Goal: Browse casually

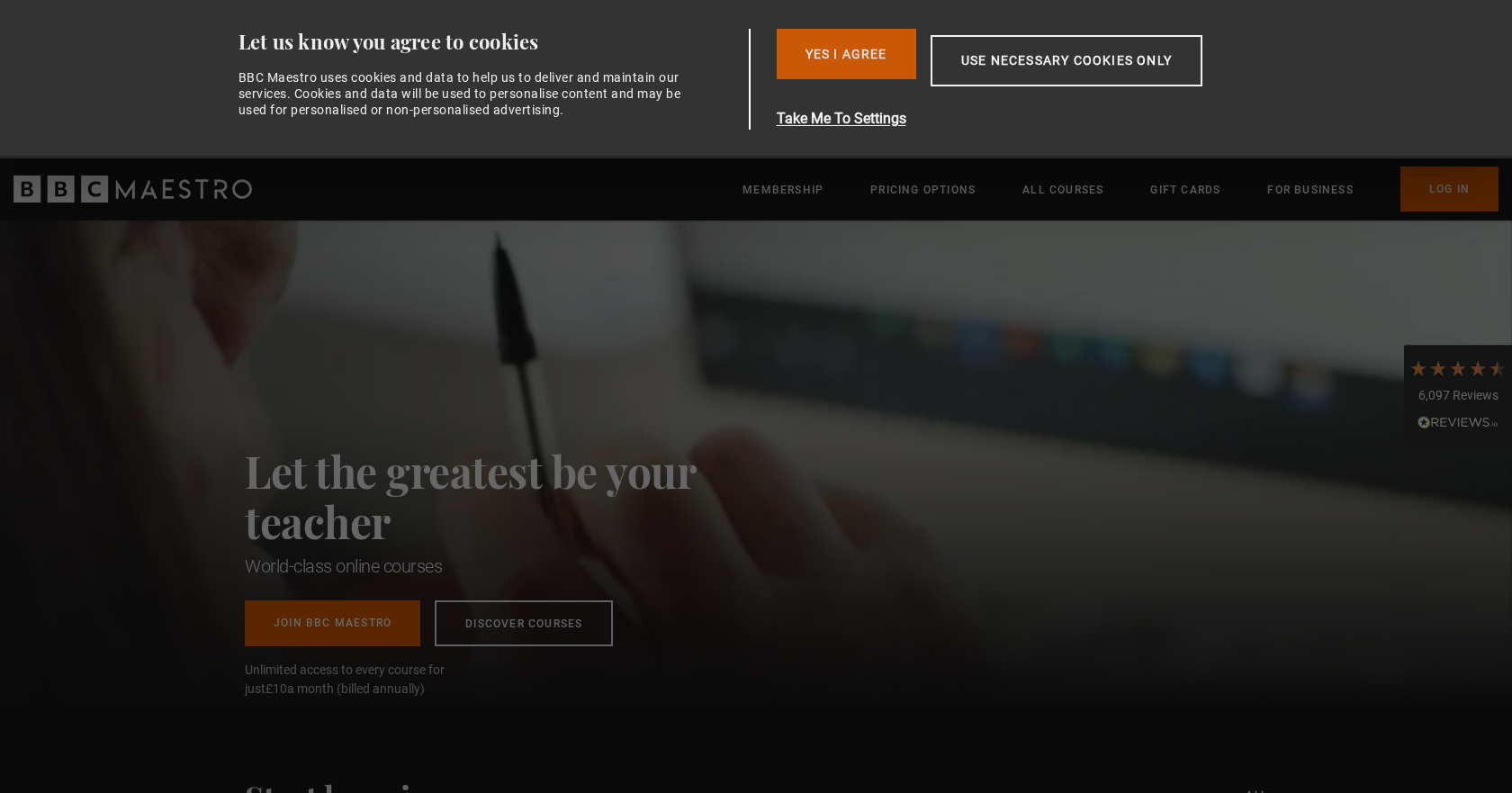
click at [837, 53] on button "Yes I Agree" at bounding box center [847, 53] width 140 height 50
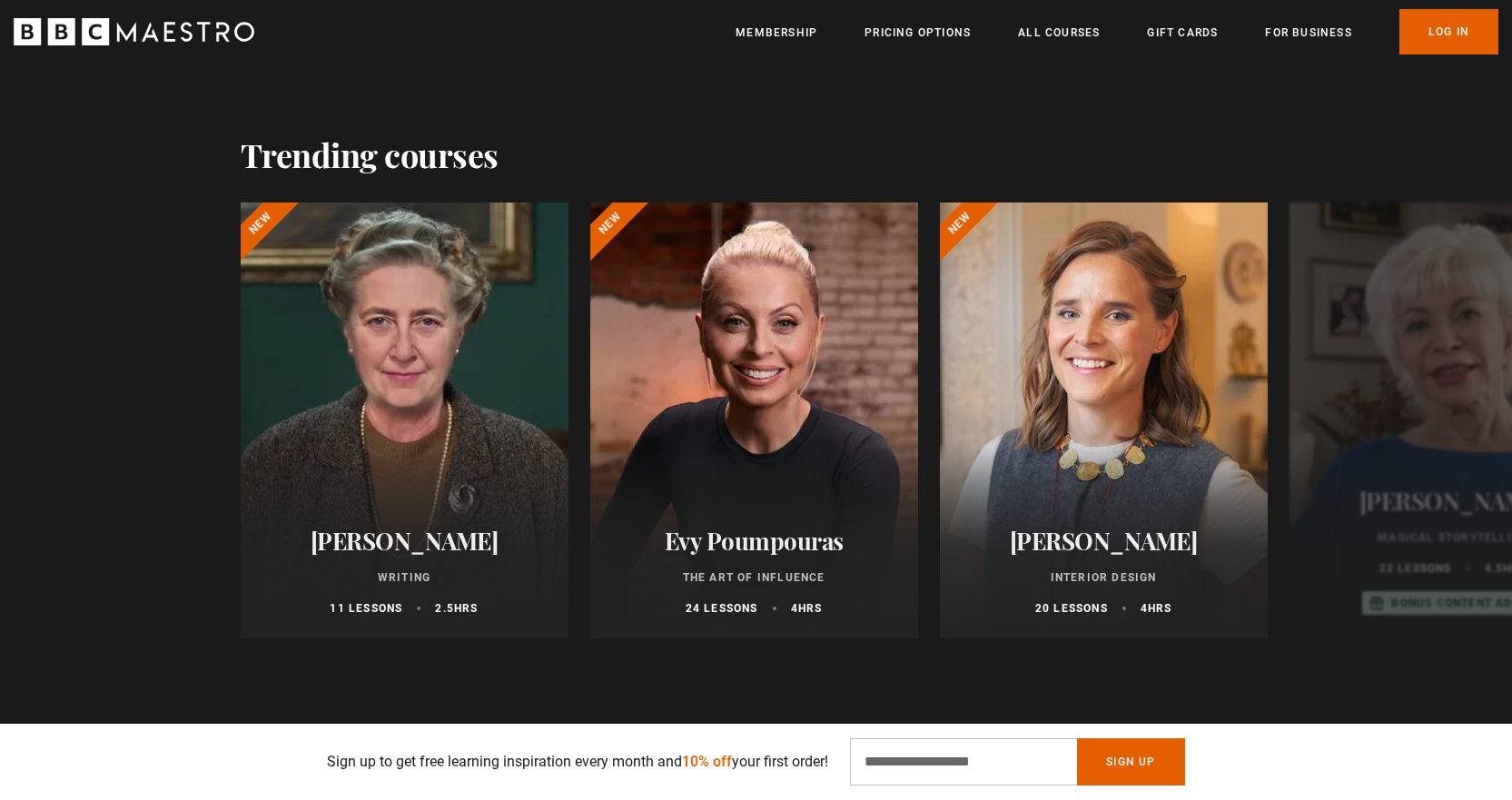
scroll to position [1090, 0]
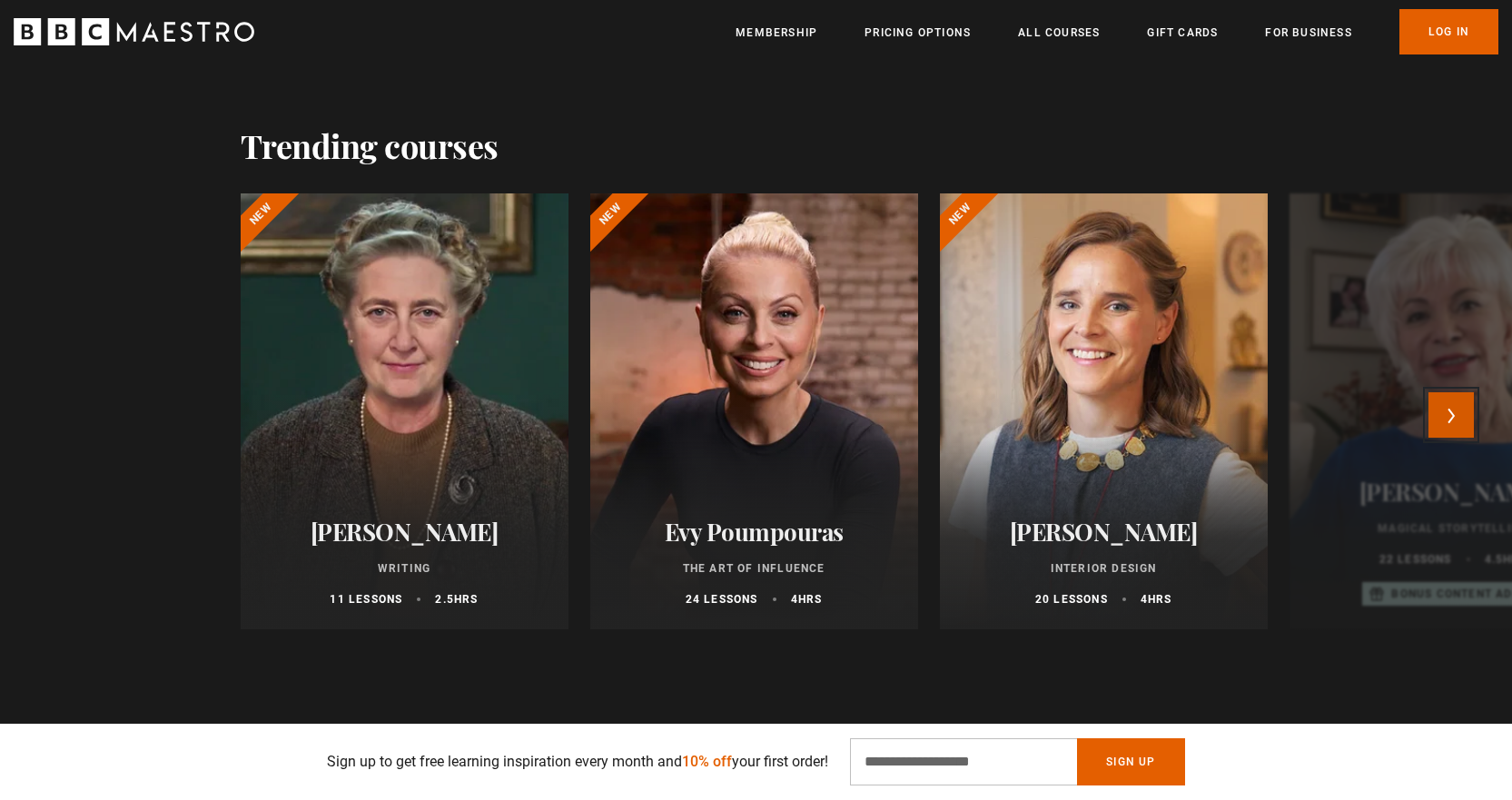
click at [1443, 430] on button "Next" at bounding box center [1450, 414] width 45 height 45
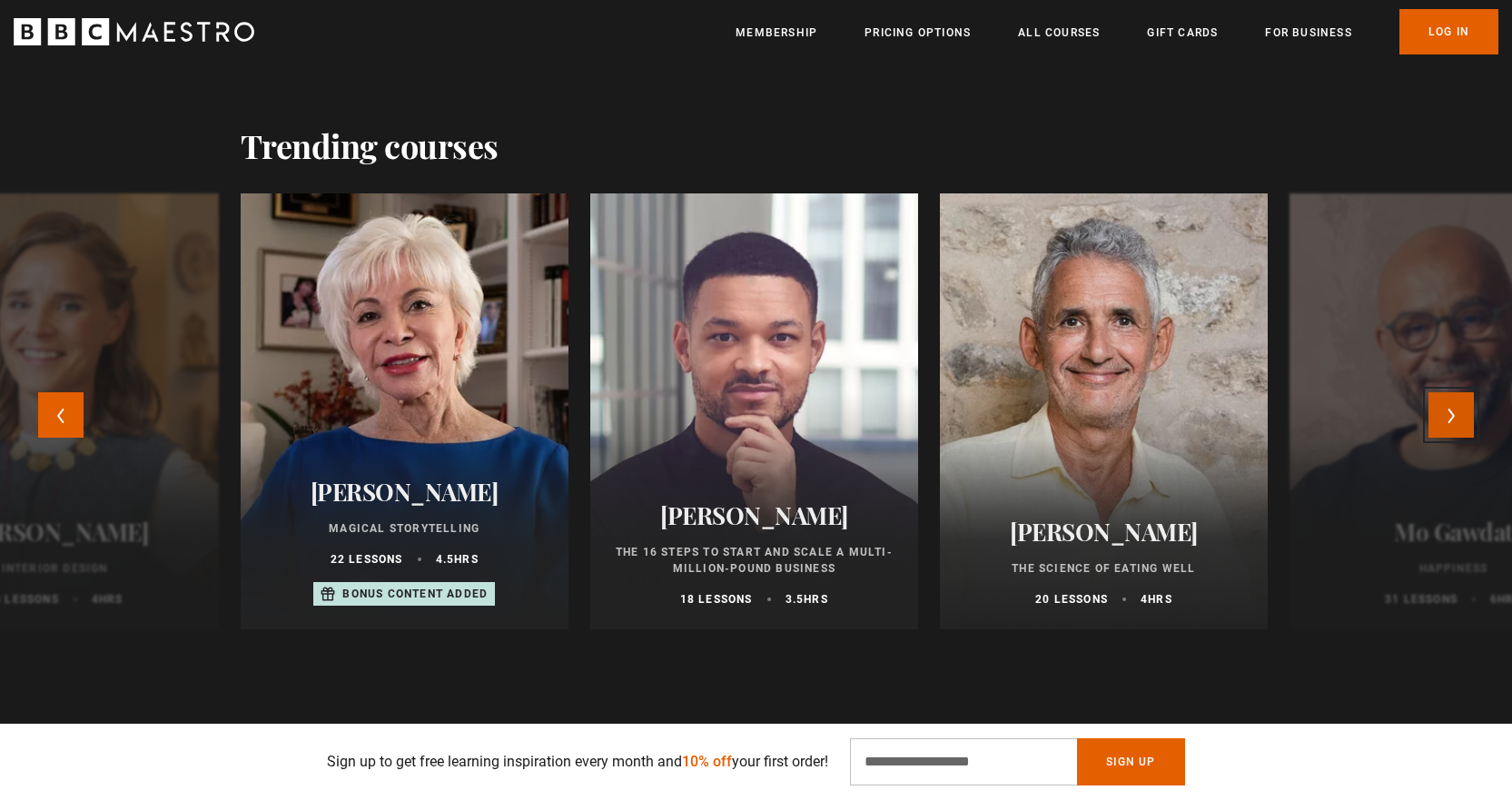
scroll to position [0, 475]
click at [1443, 430] on button "Next" at bounding box center [1450, 414] width 45 height 45
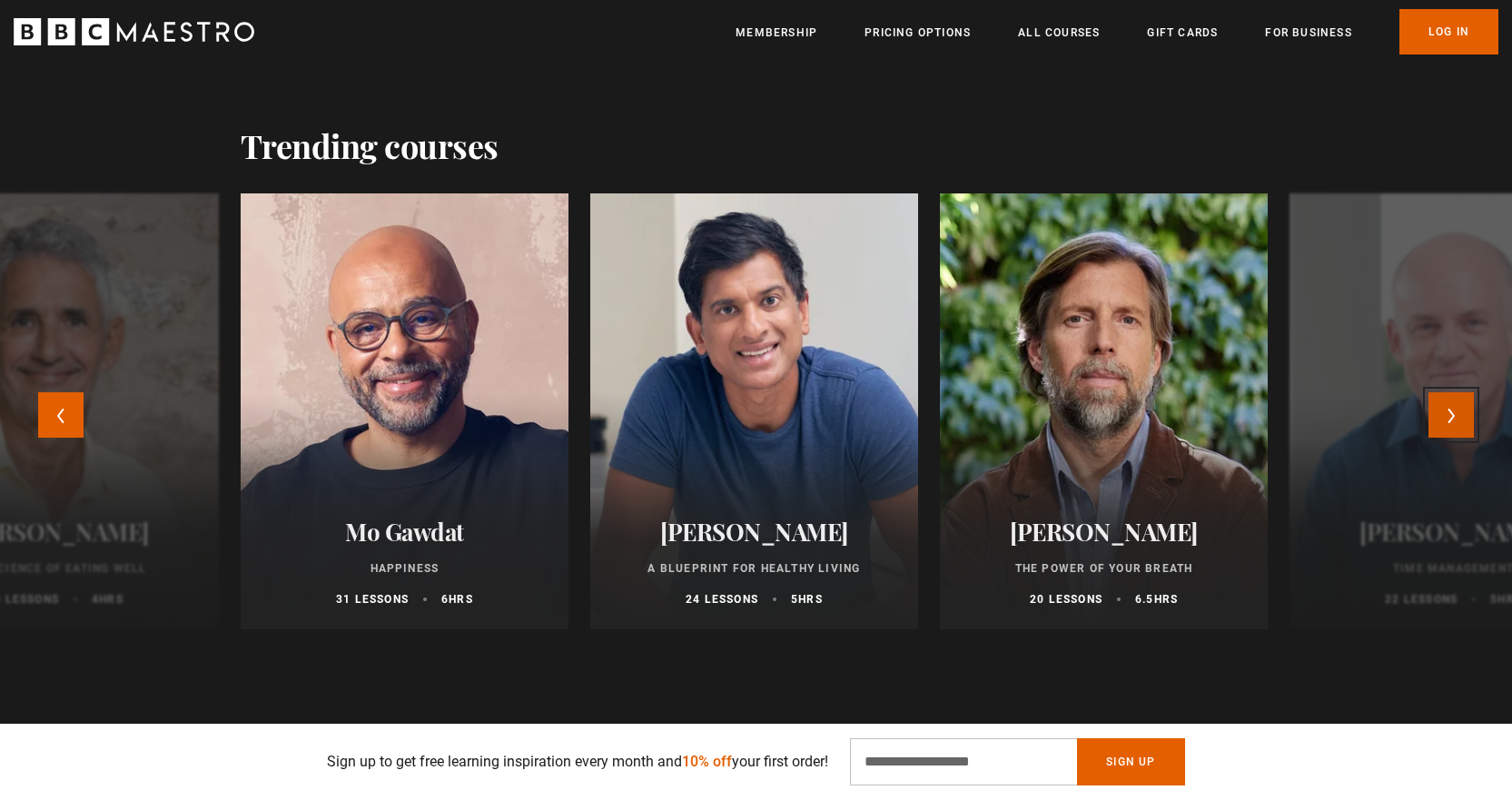
click at [1443, 430] on button "Next" at bounding box center [1450, 414] width 45 height 45
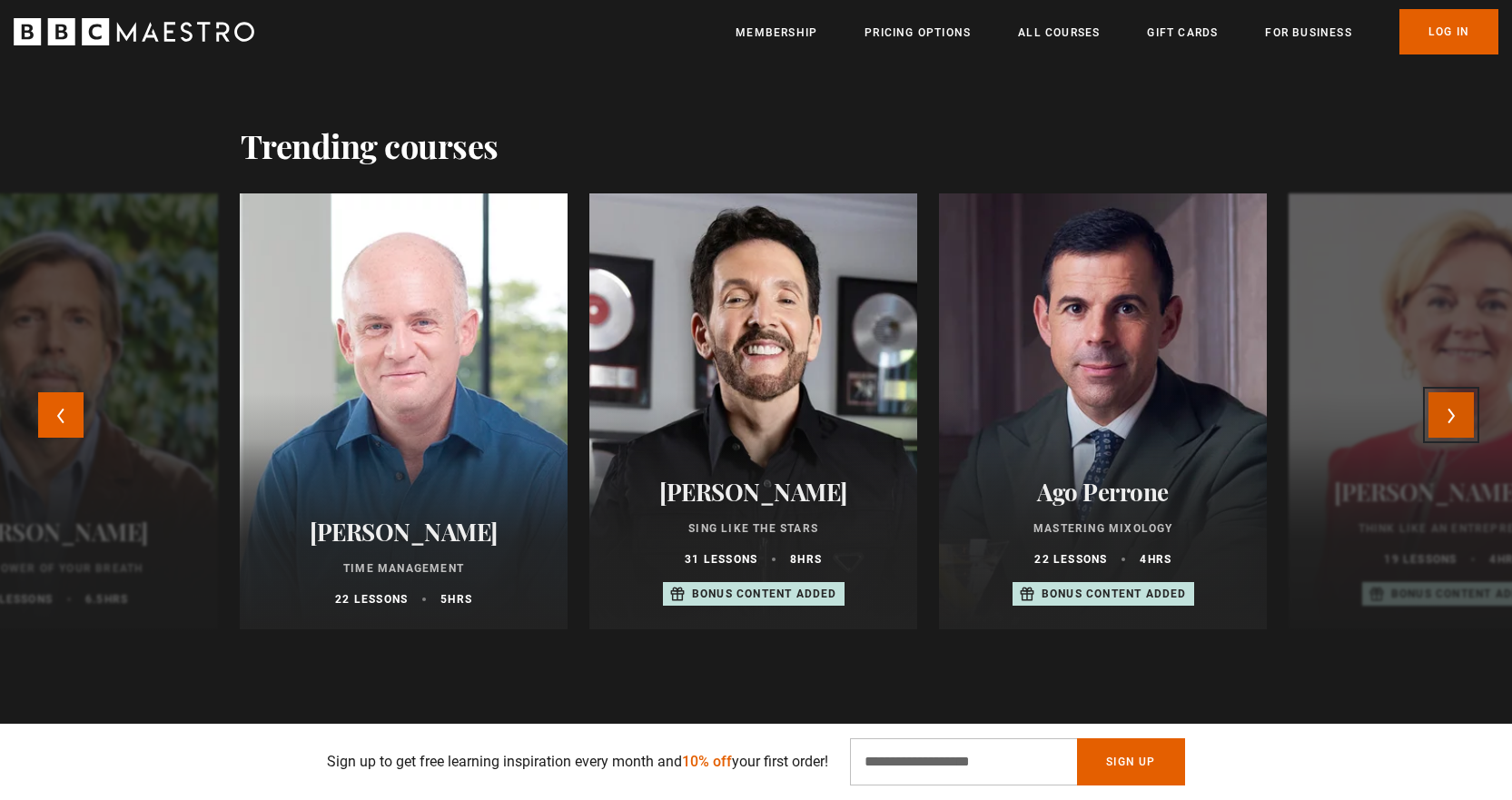
click at [1443, 430] on button "Next" at bounding box center [1450, 414] width 45 height 45
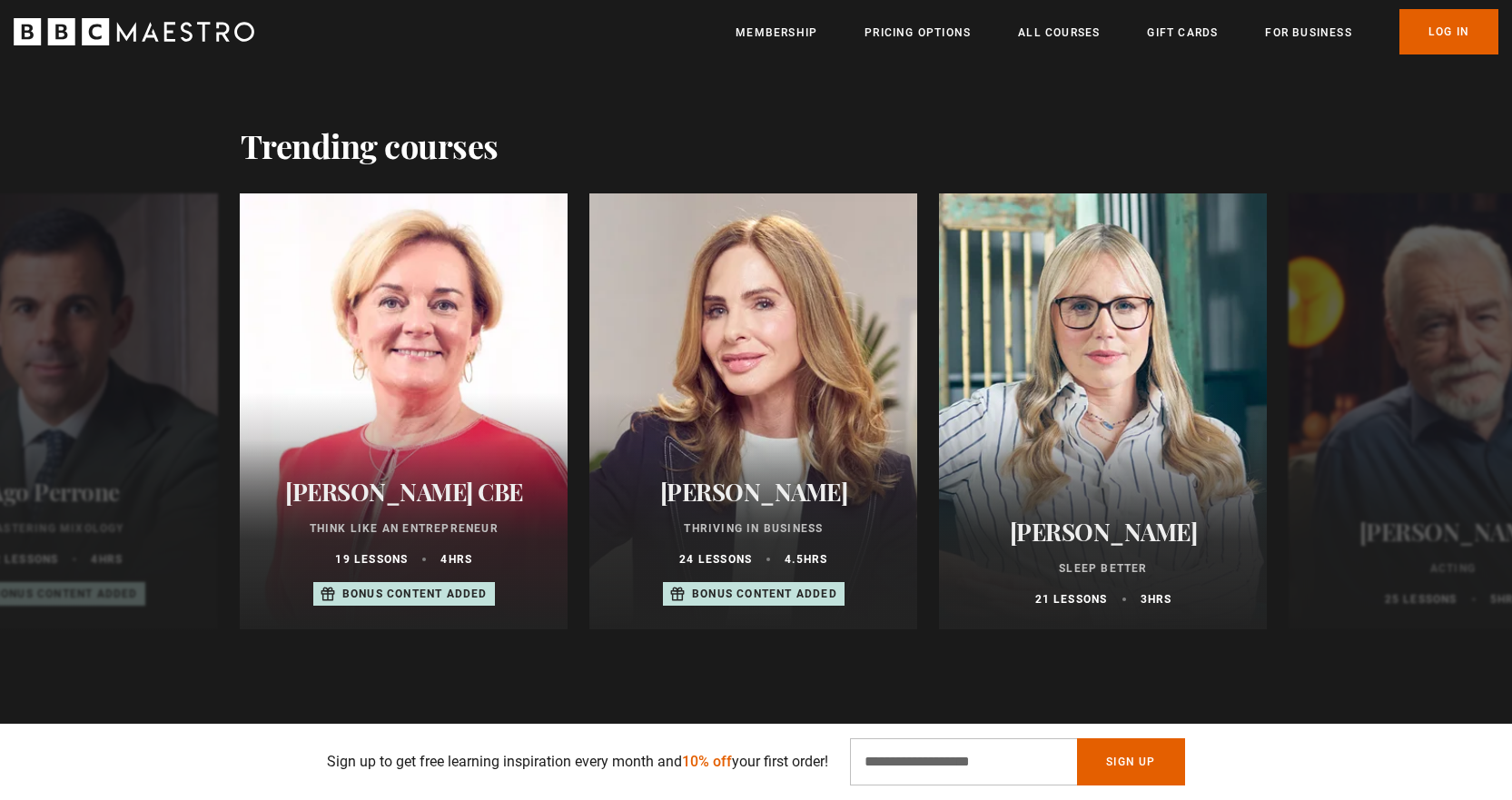
scroll to position [0, 1189]
click at [1455, 428] on button "Next" at bounding box center [1450, 414] width 45 height 45
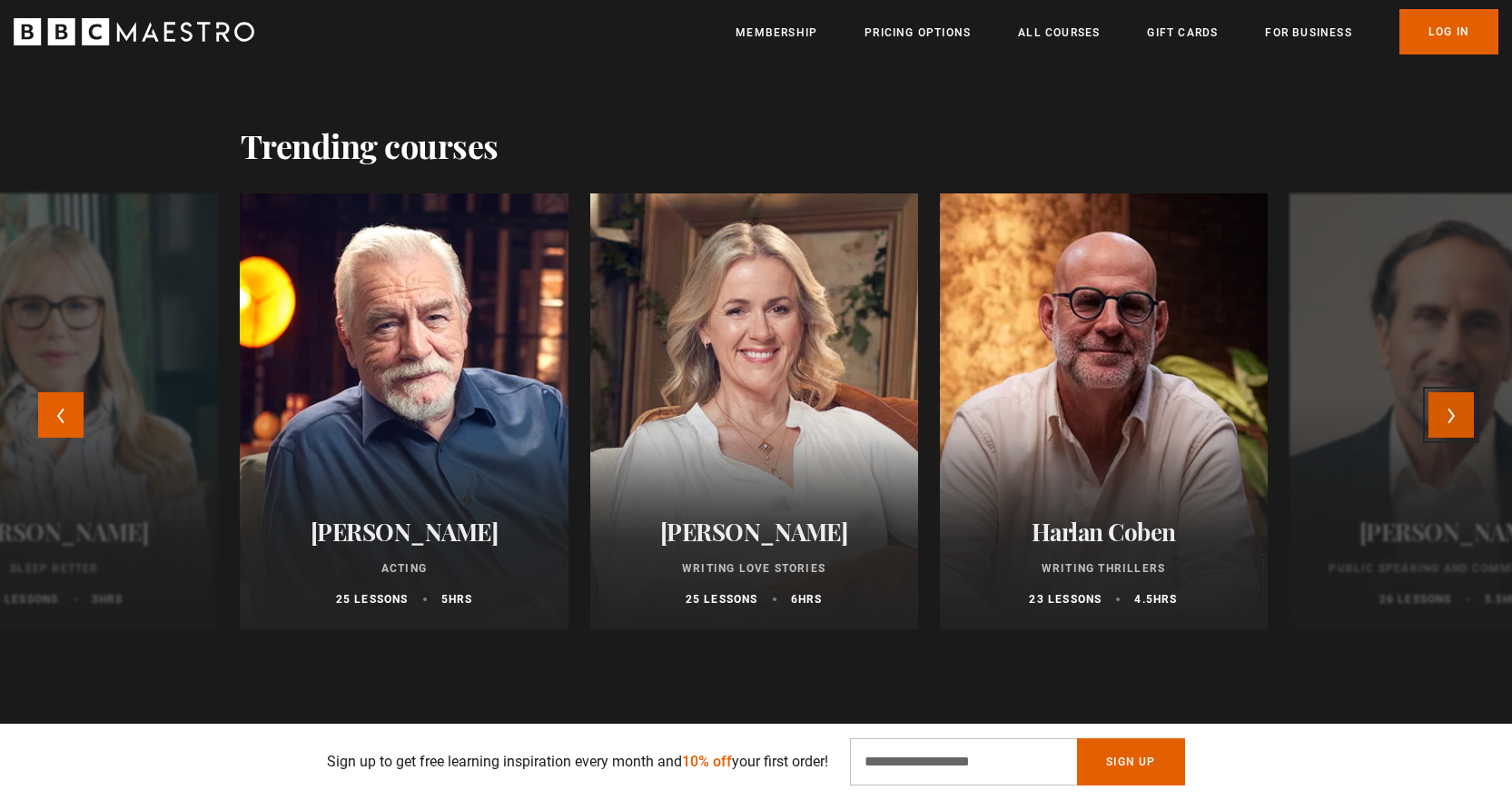
scroll to position [0, 1427]
click at [1455, 428] on button "Next" at bounding box center [1450, 414] width 45 height 45
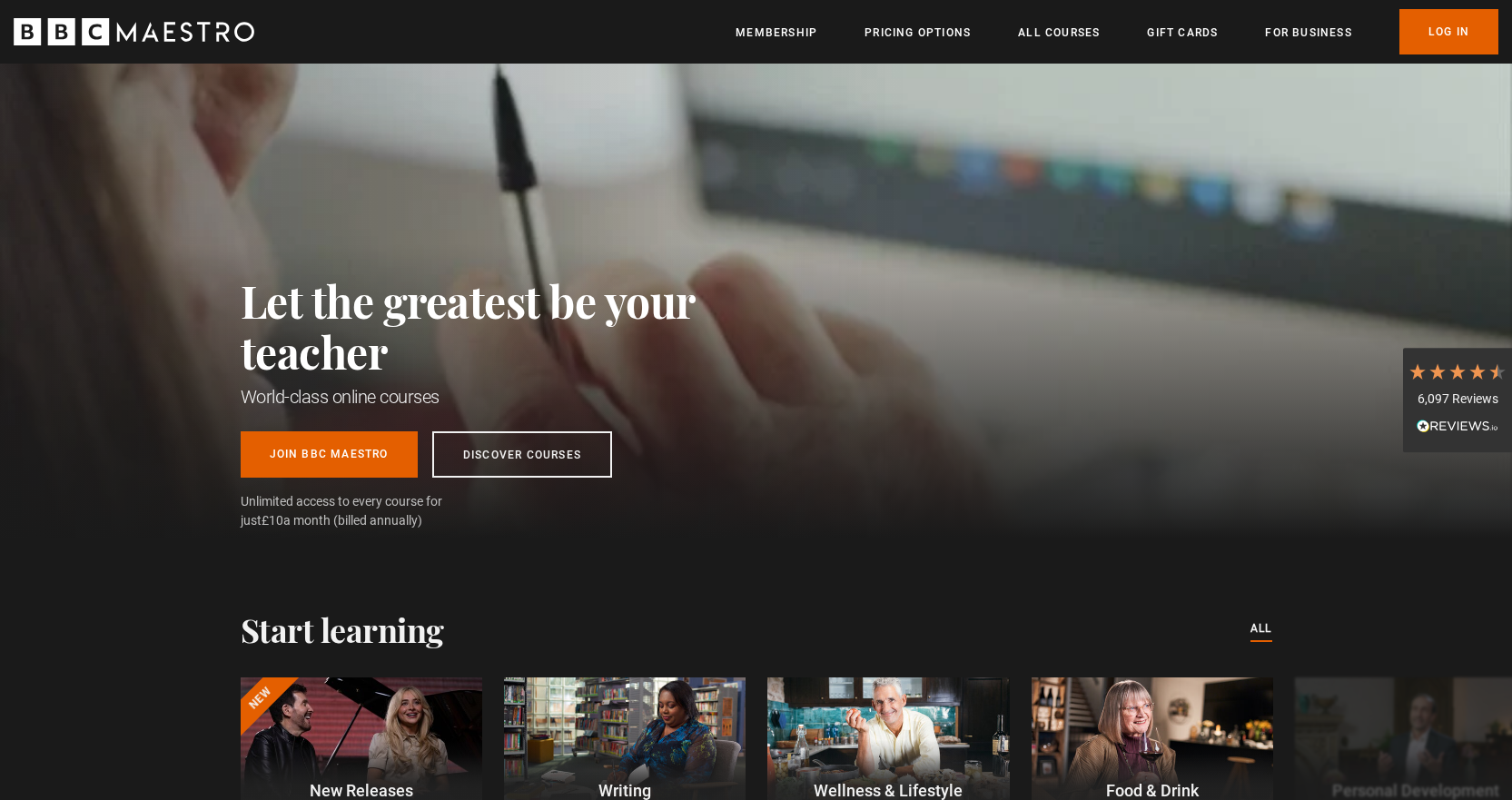
scroll to position [0, 0]
